Goal: Navigation & Orientation: Find specific page/section

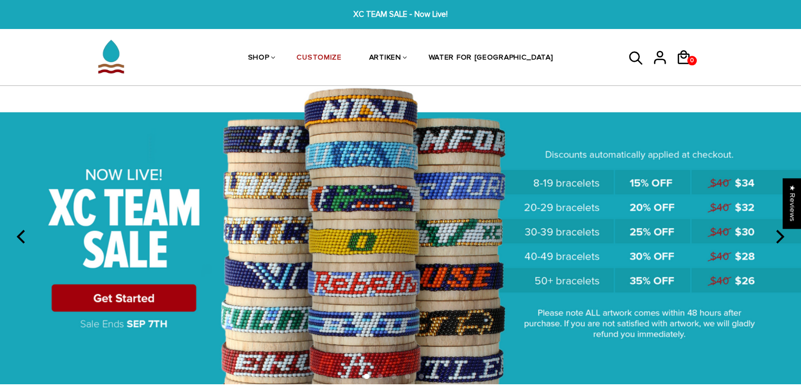
click at [15, 241] on icon "previous" at bounding box center [22, 237] width 14 height 14
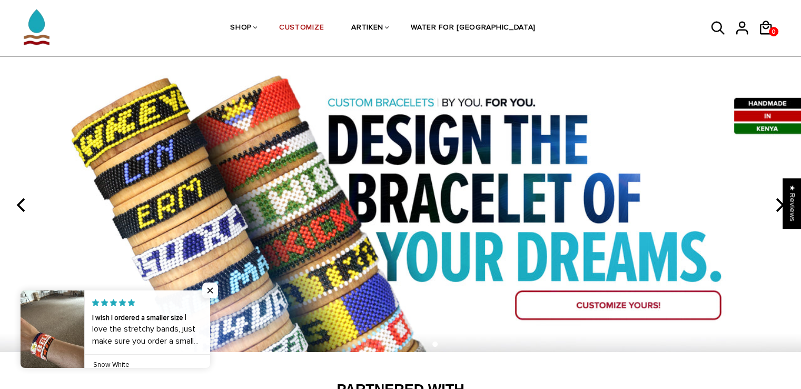
scroll to position [31, 0]
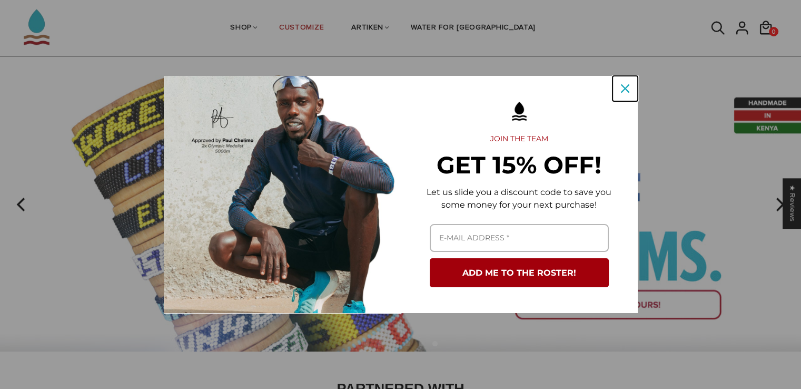
click at [628, 84] on icon "close icon" at bounding box center [625, 88] width 8 height 8
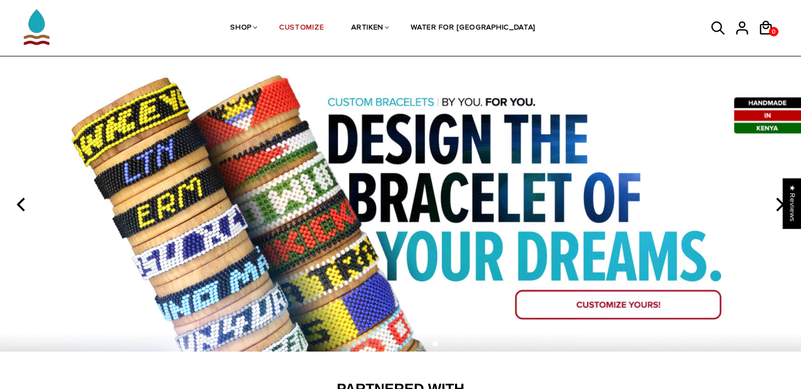
click at [16, 209] on icon "previous" at bounding box center [22, 204] width 14 height 14
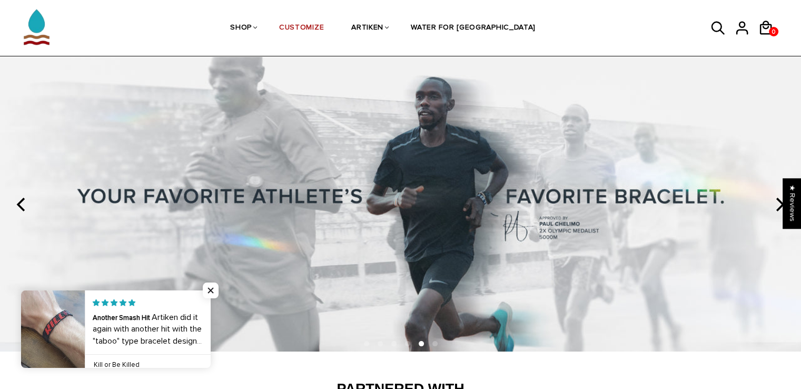
click at [17, 211] on icon "previous" at bounding box center [22, 204] width 14 height 14
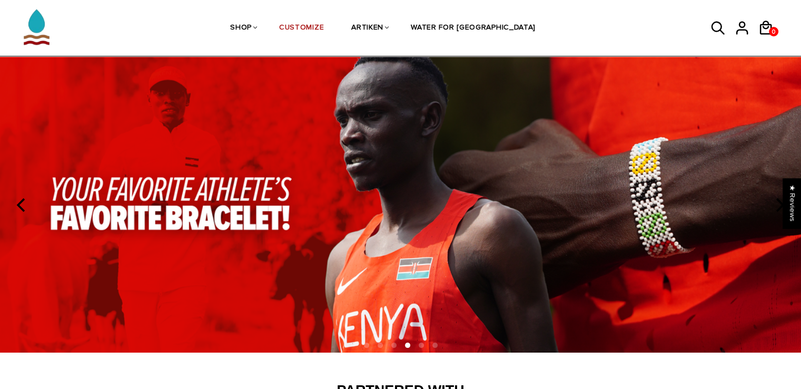
click at [15, 209] on icon "previous" at bounding box center [22, 205] width 14 height 14
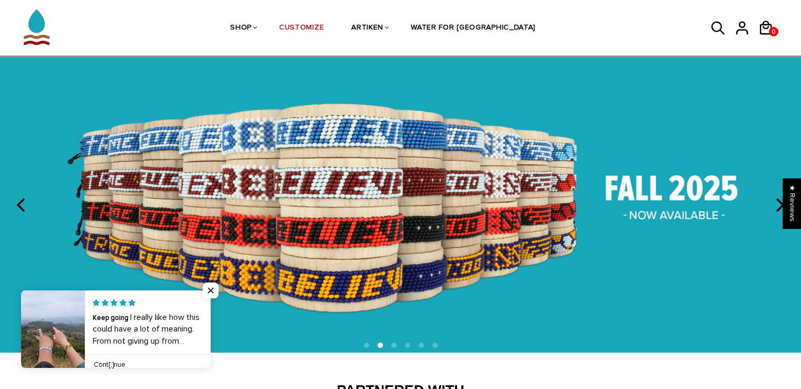
click at [26, 261] on img at bounding box center [400, 204] width 801 height 298
click at [24, 249] on img at bounding box center [400, 204] width 801 height 298
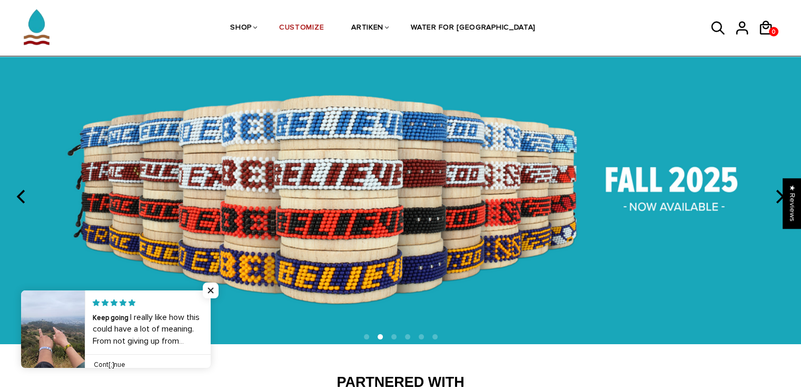
scroll to position [38, 0]
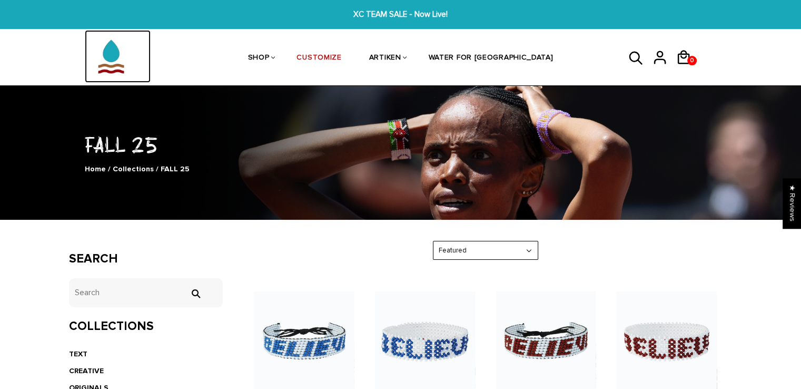
click at [114, 67] on img at bounding box center [111, 56] width 53 height 53
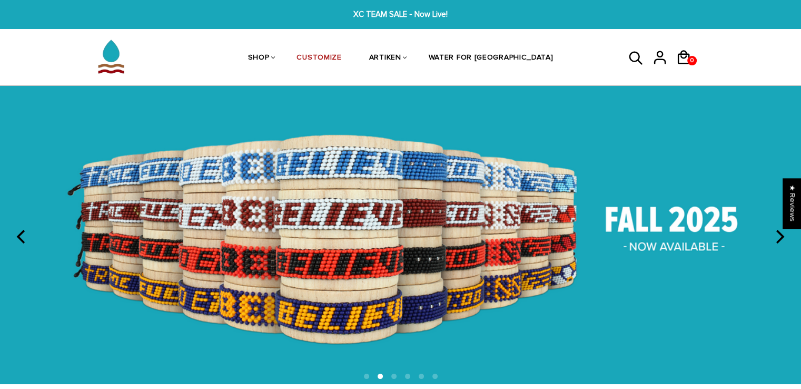
click at [18, 242] on icon "previous" at bounding box center [22, 237] width 14 height 14
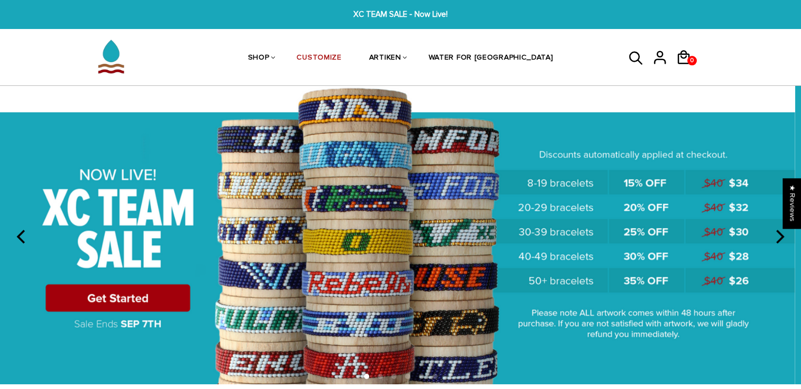
click at [18, 249] on img at bounding box center [394, 235] width 801 height 298
